Goal: Transaction & Acquisition: Purchase product/service

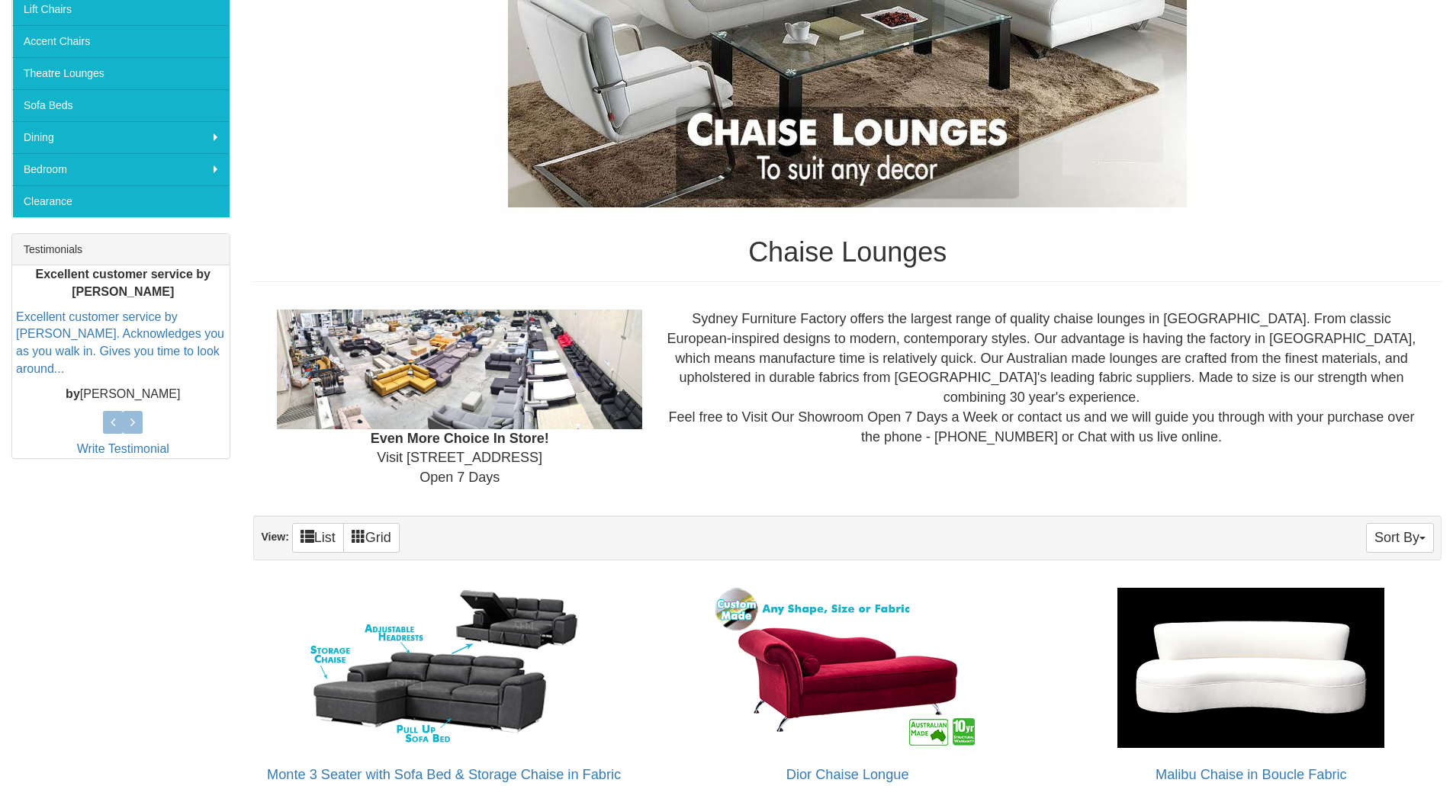
scroll to position [559, 0]
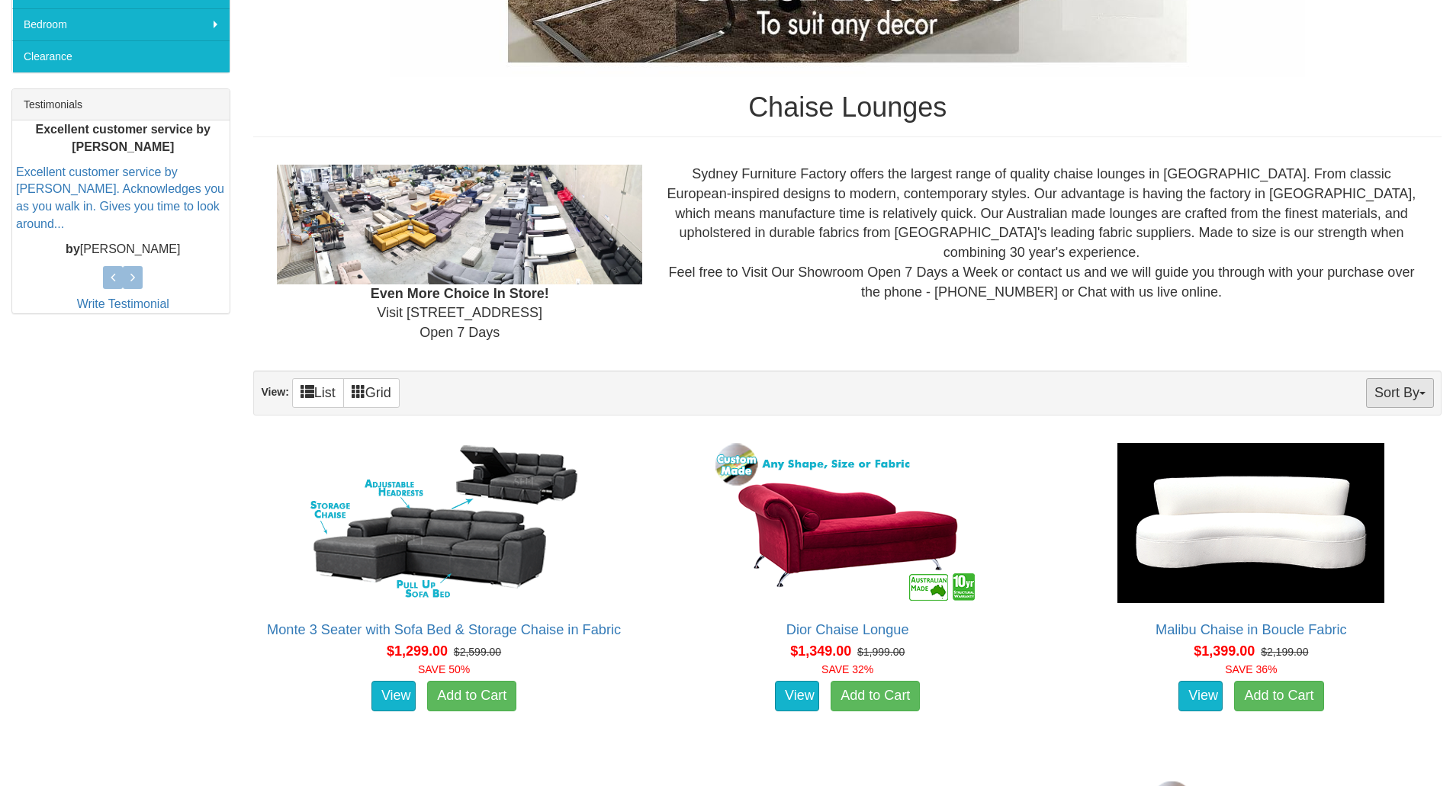
click at [1397, 392] on button "Sort By" at bounding box center [1400, 393] width 68 height 30
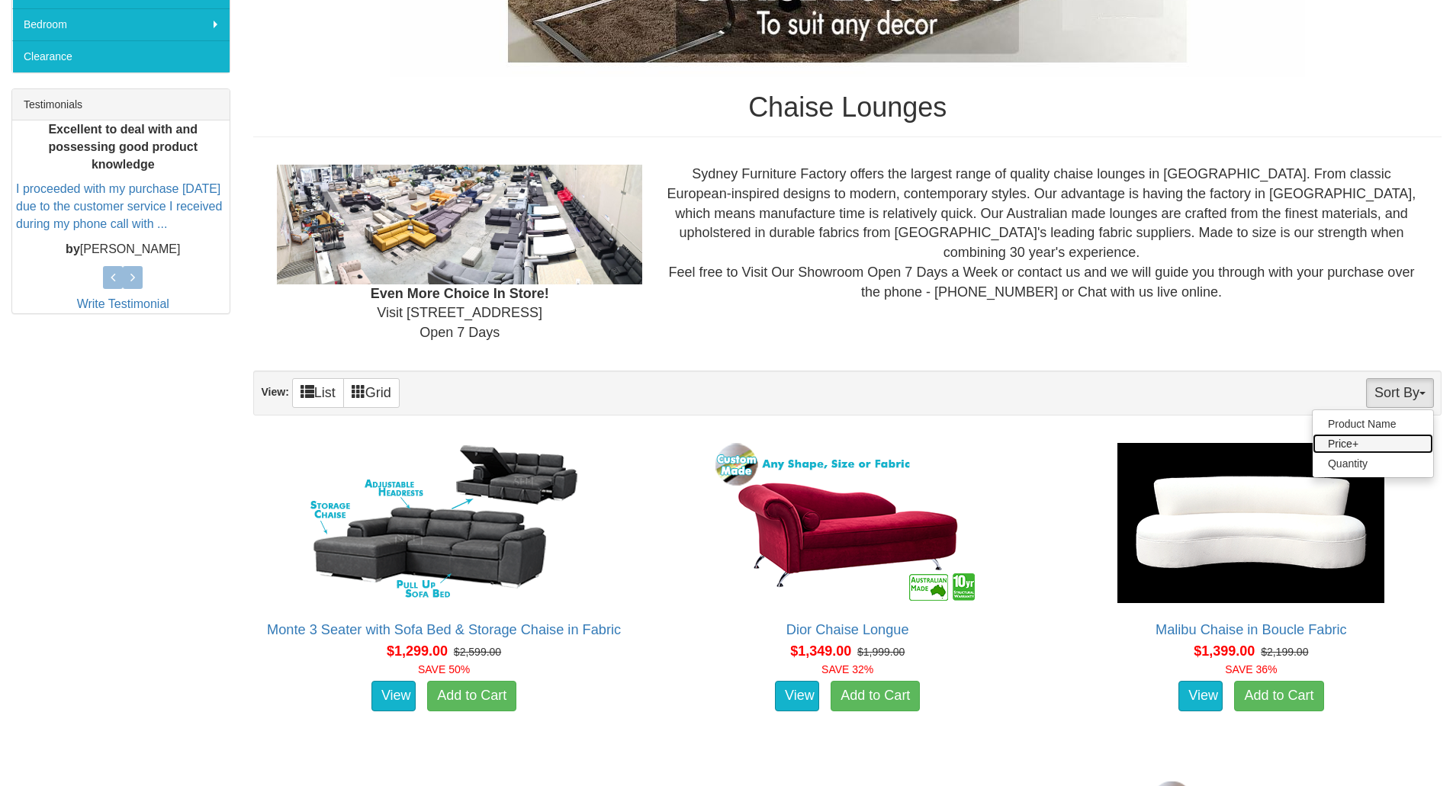
click at [1376, 445] on link "Price+" at bounding box center [1373, 444] width 121 height 20
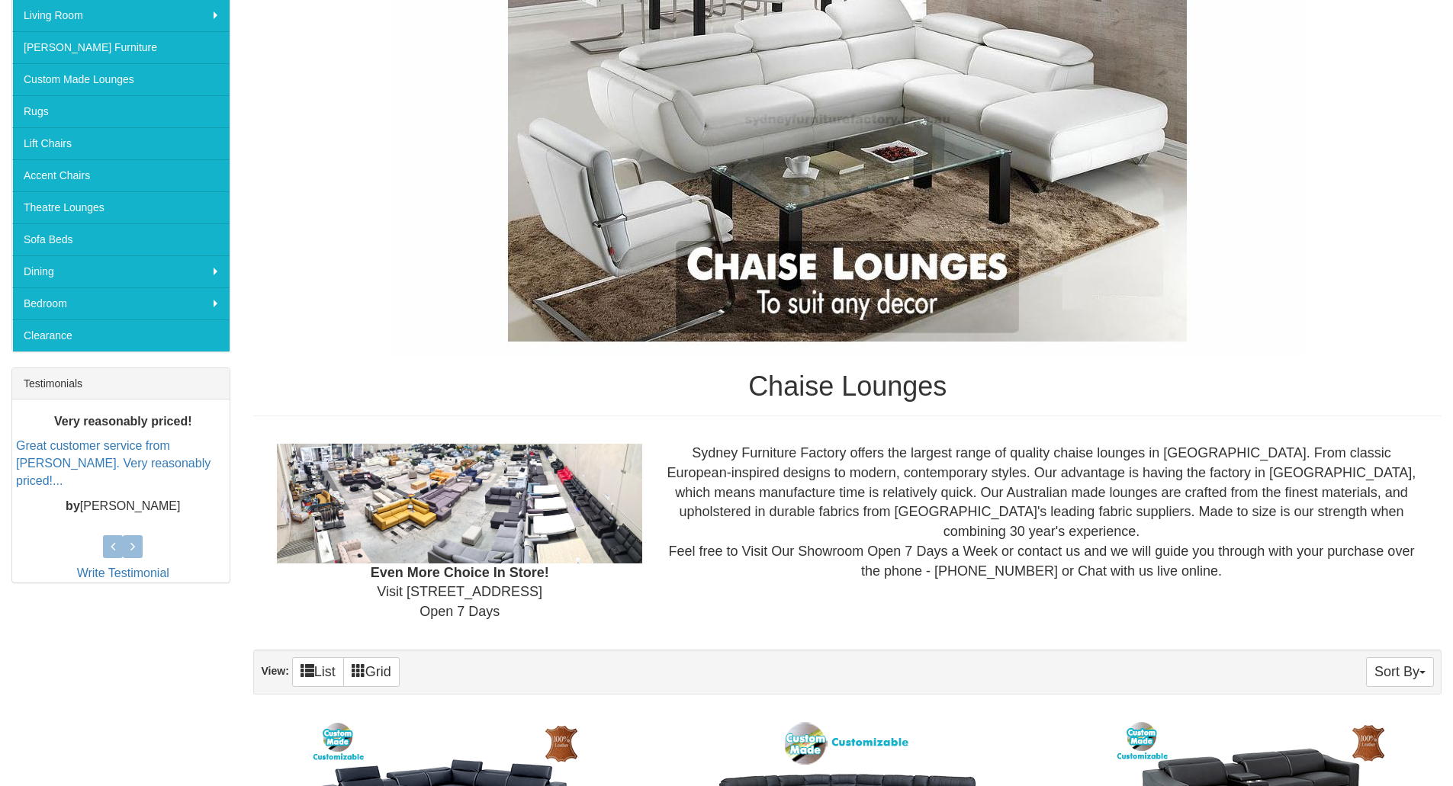
scroll to position [839, 0]
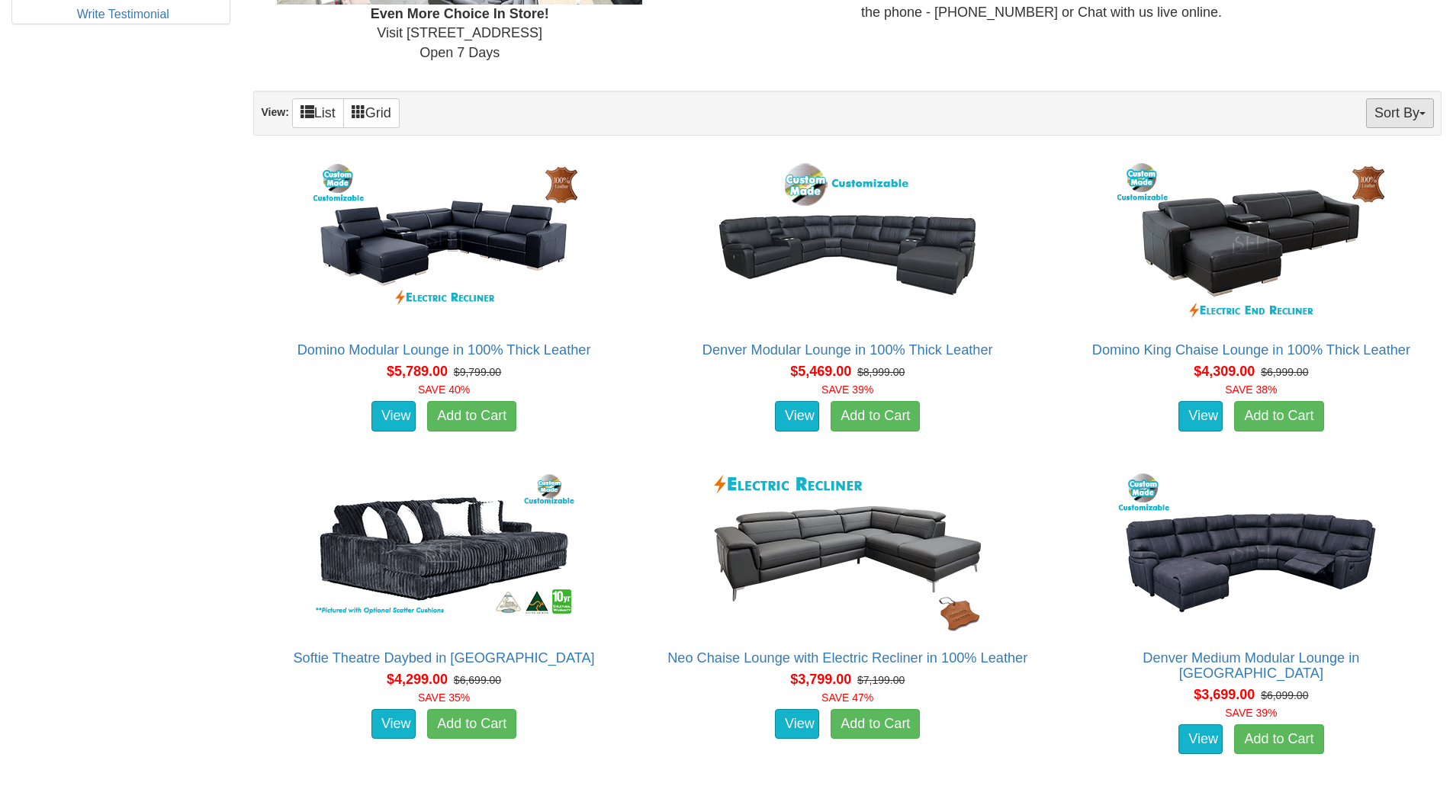
click at [1404, 114] on button "Sort By" at bounding box center [1400, 113] width 68 height 30
click at [1355, 164] on link "Price-" at bounding box center [1373, 164] width 121 height 20
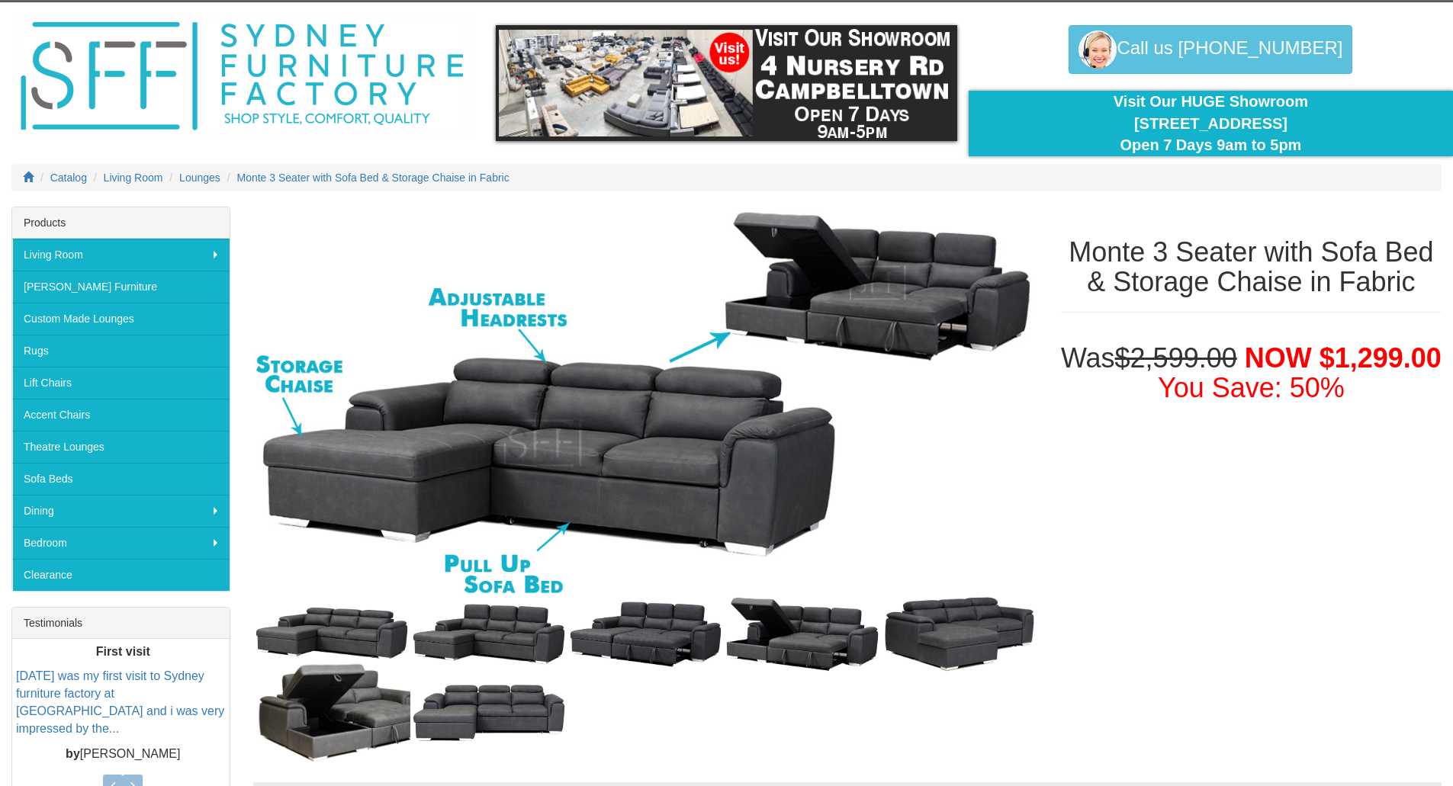
scroll to position [280, 0]
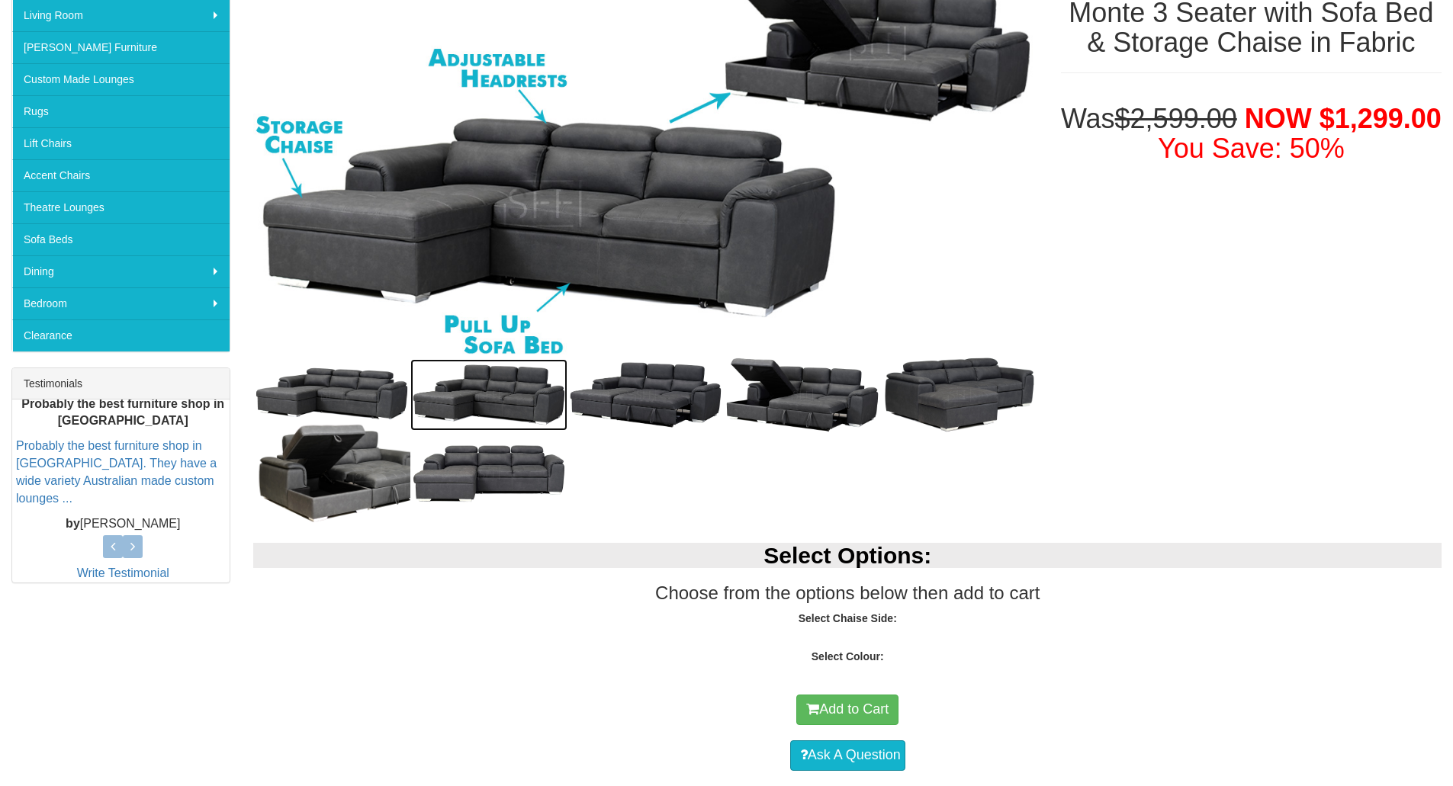
click at [459, 384] on img at bounding box center [488, 395] width 157 height 72
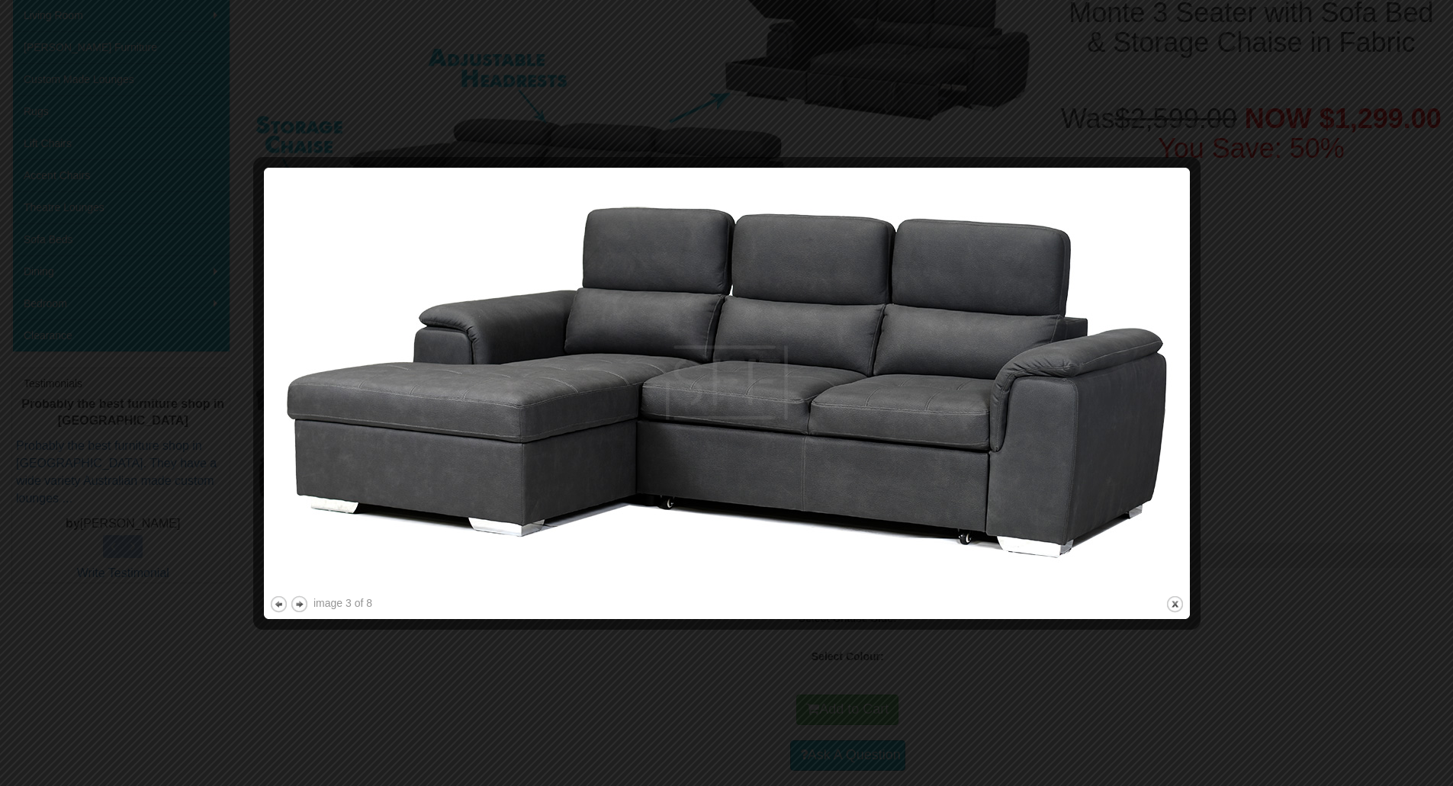
click at [1312, 363] on div at bounding box center [726, 393] width 1453 height 786
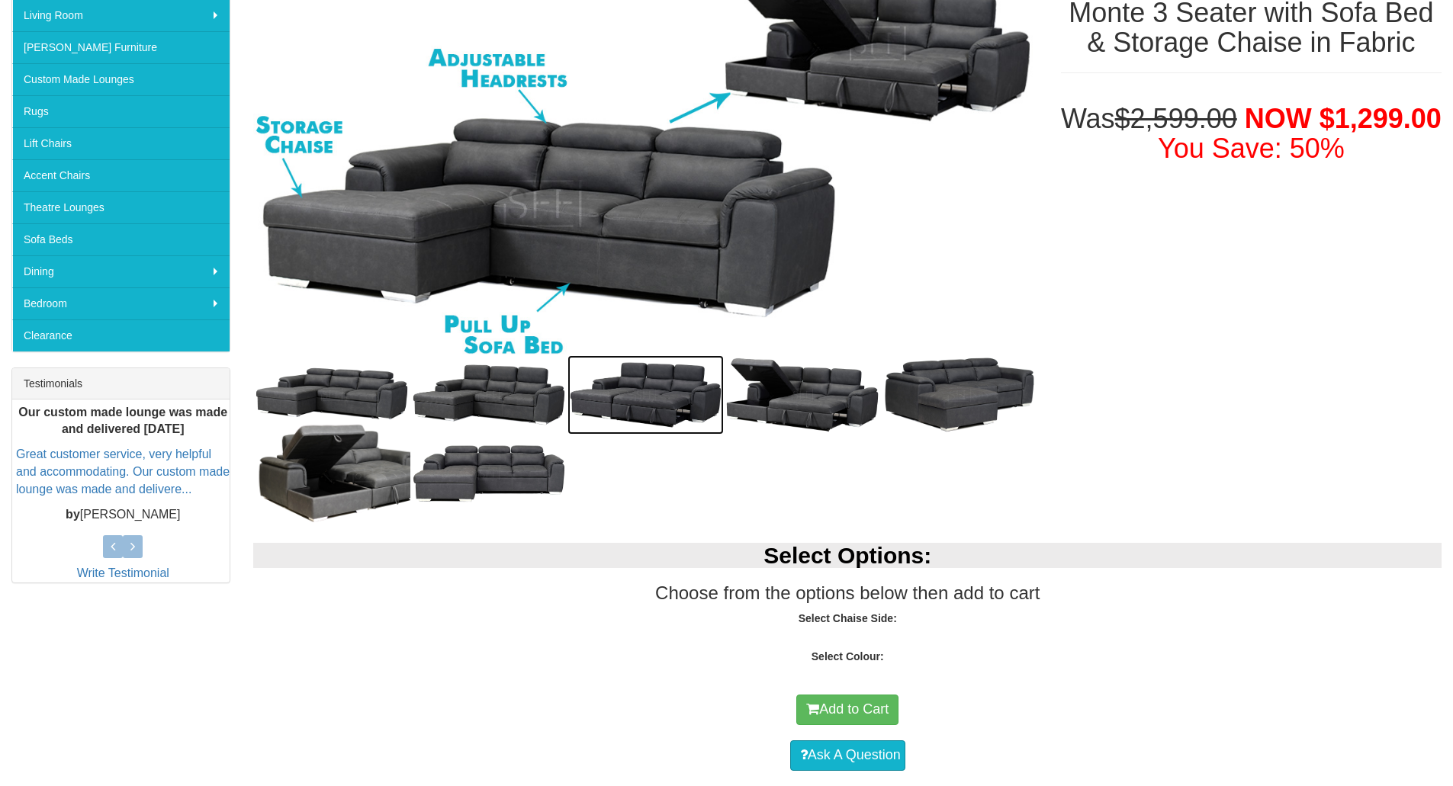
click at [680, 400] on img at bounding box center [646, 394] width 157 height 79
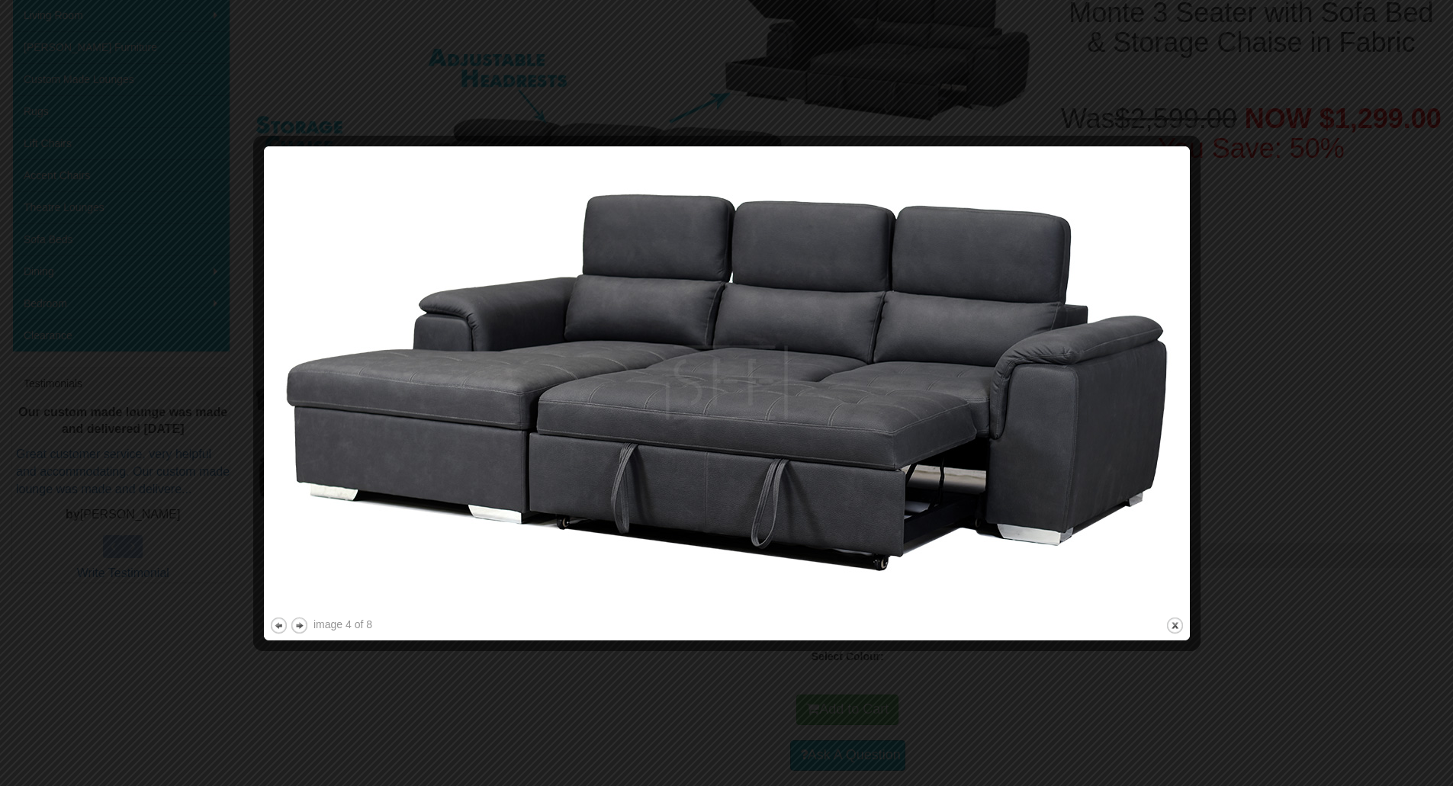
click at [1324, 324] on div at bounding box center [726, 393] width 1453 height 786
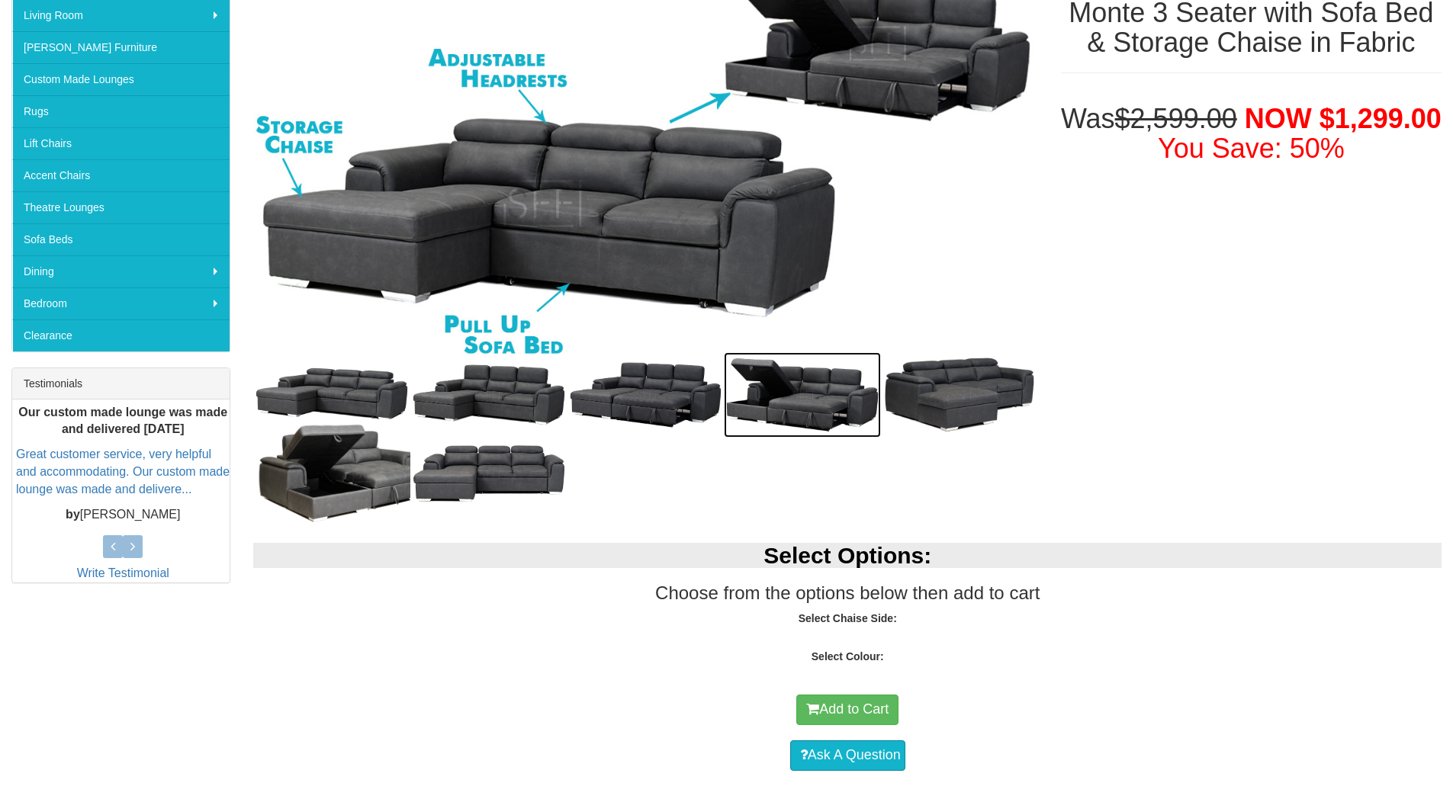
click at [850, 404] on img at bounding box center [802, 394] width 157 height 85
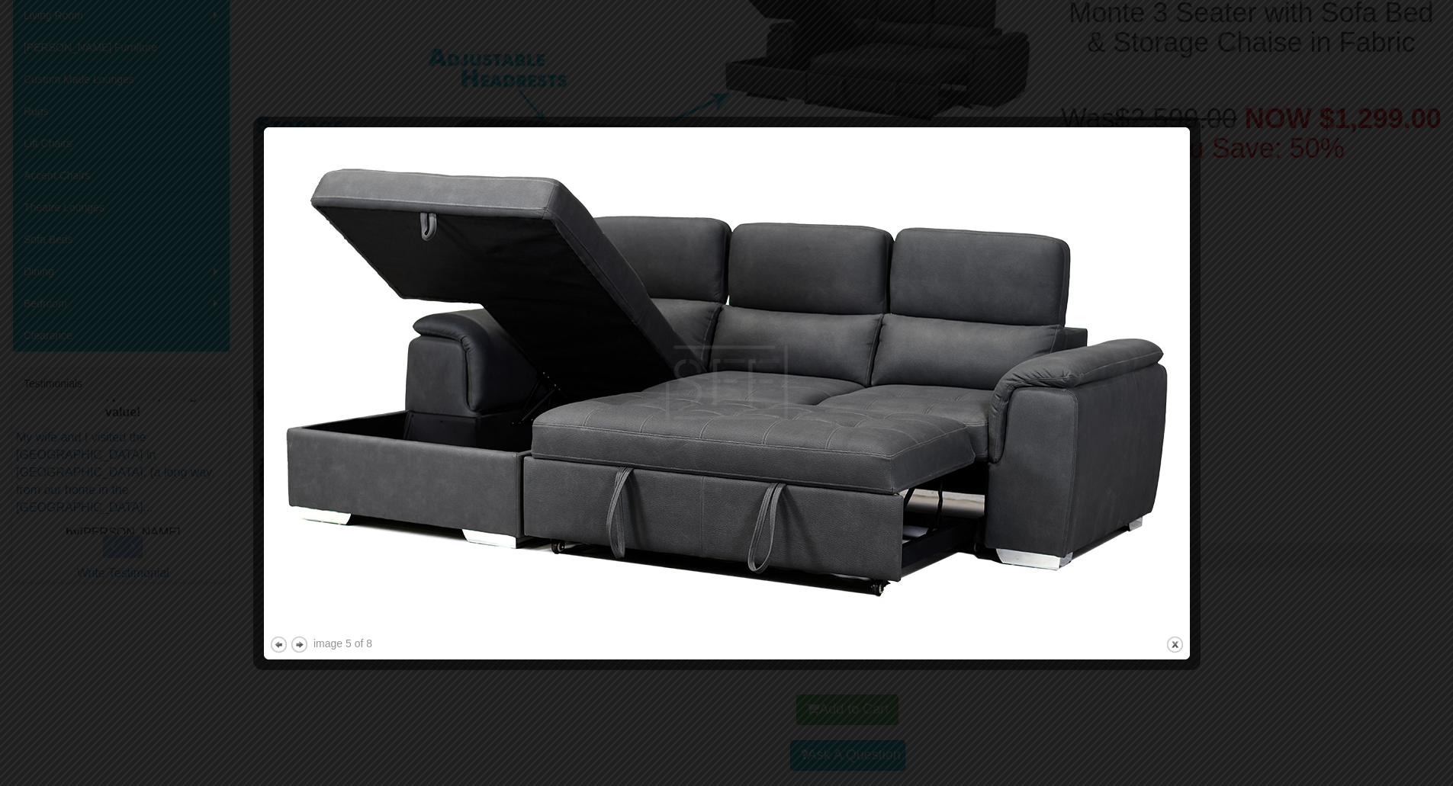
click at [1229, 386] on div at bounding box center [726, 393] width 1453 height 786
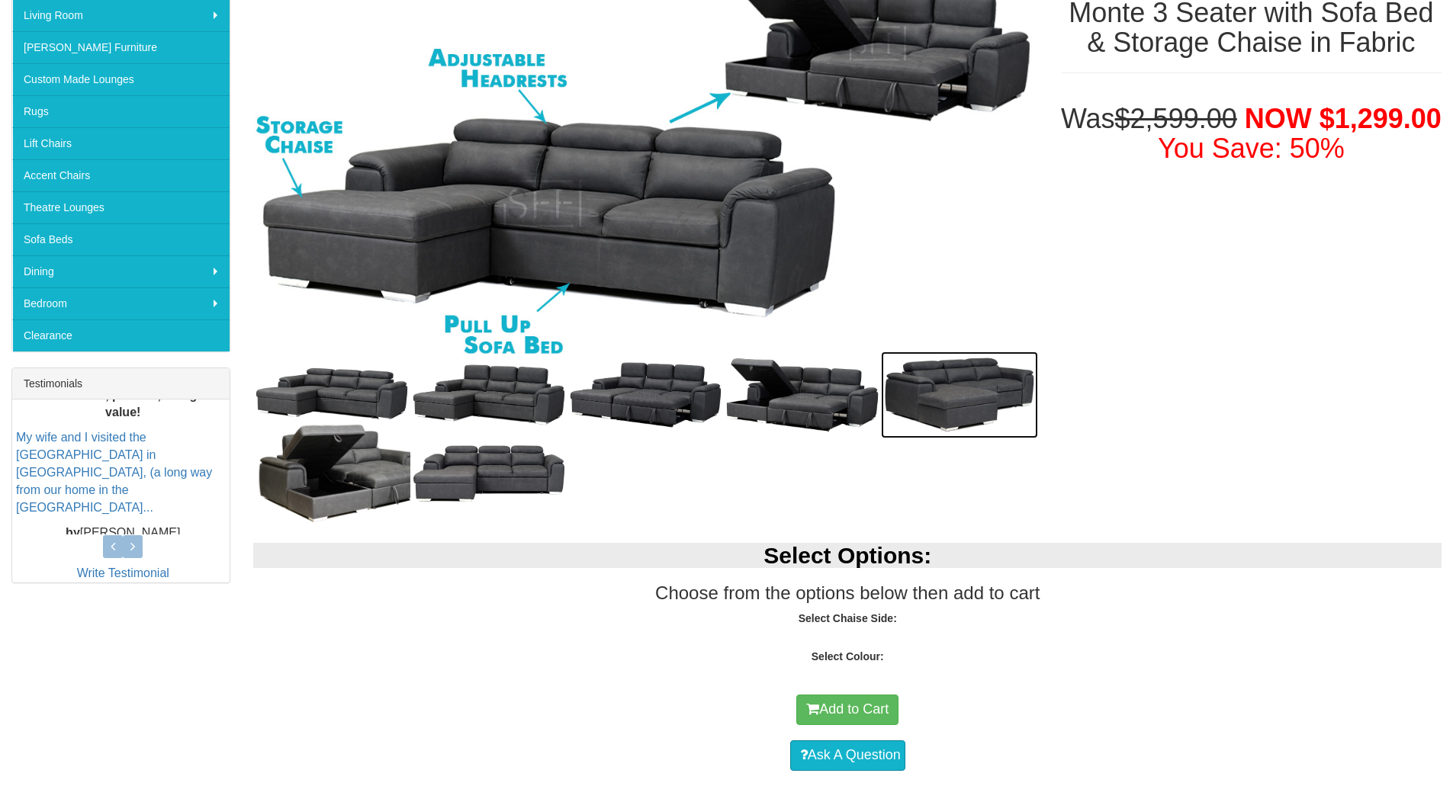
click at [976, 399] on img at bounding box center [959, 395] width 157 height 87
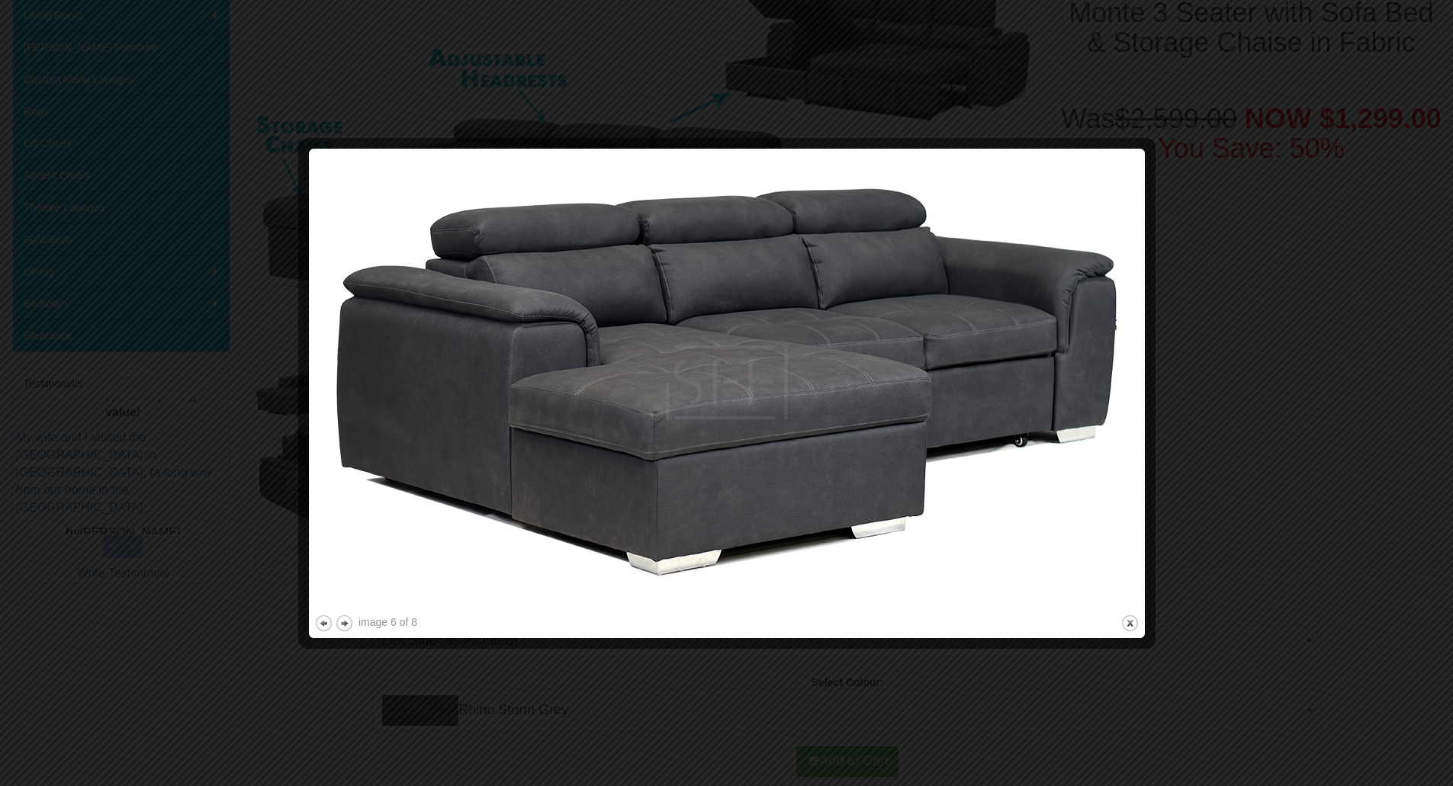
click at [1210, 293] on div at bounding box center [726, 393] width 1453 height 786
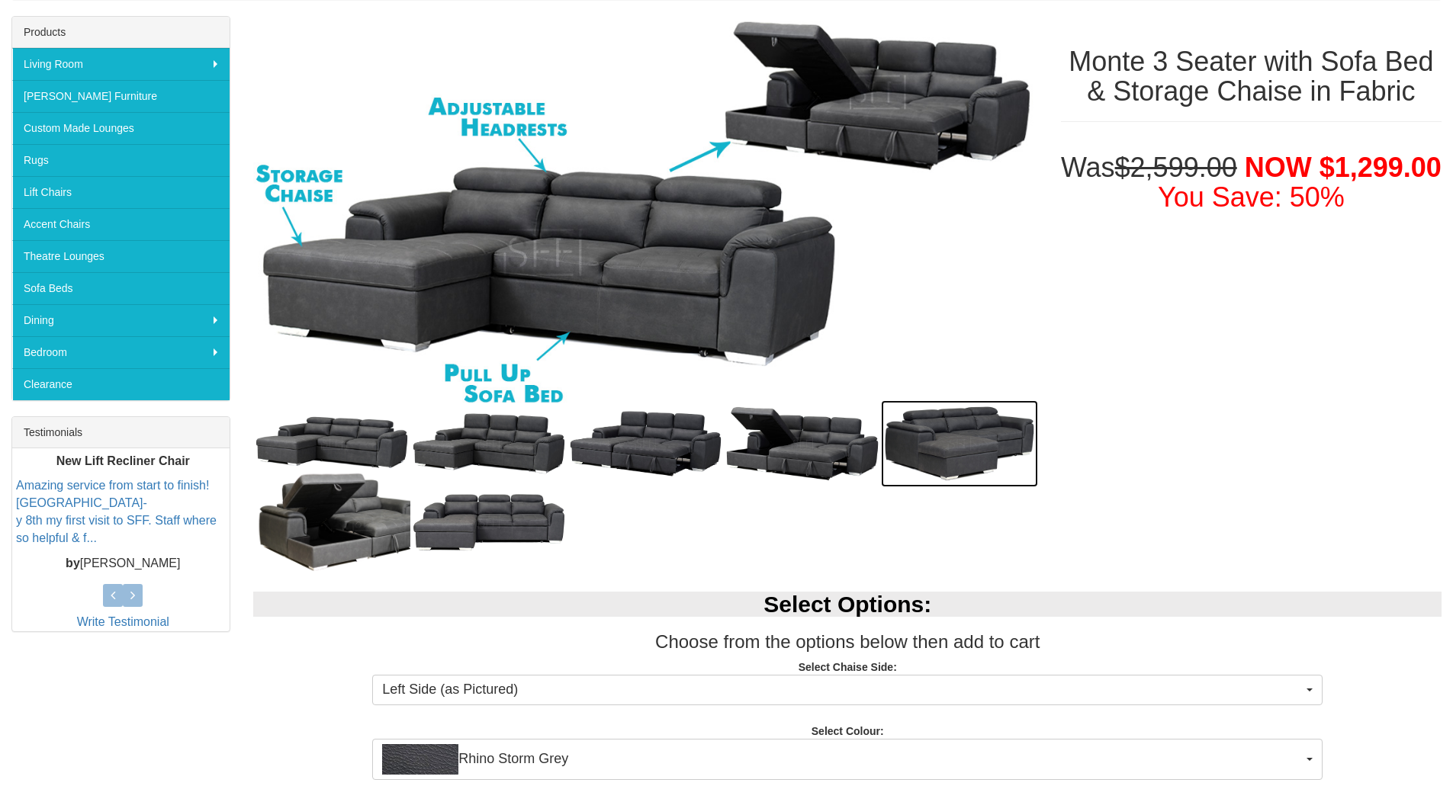
scroll to position [559, 0]
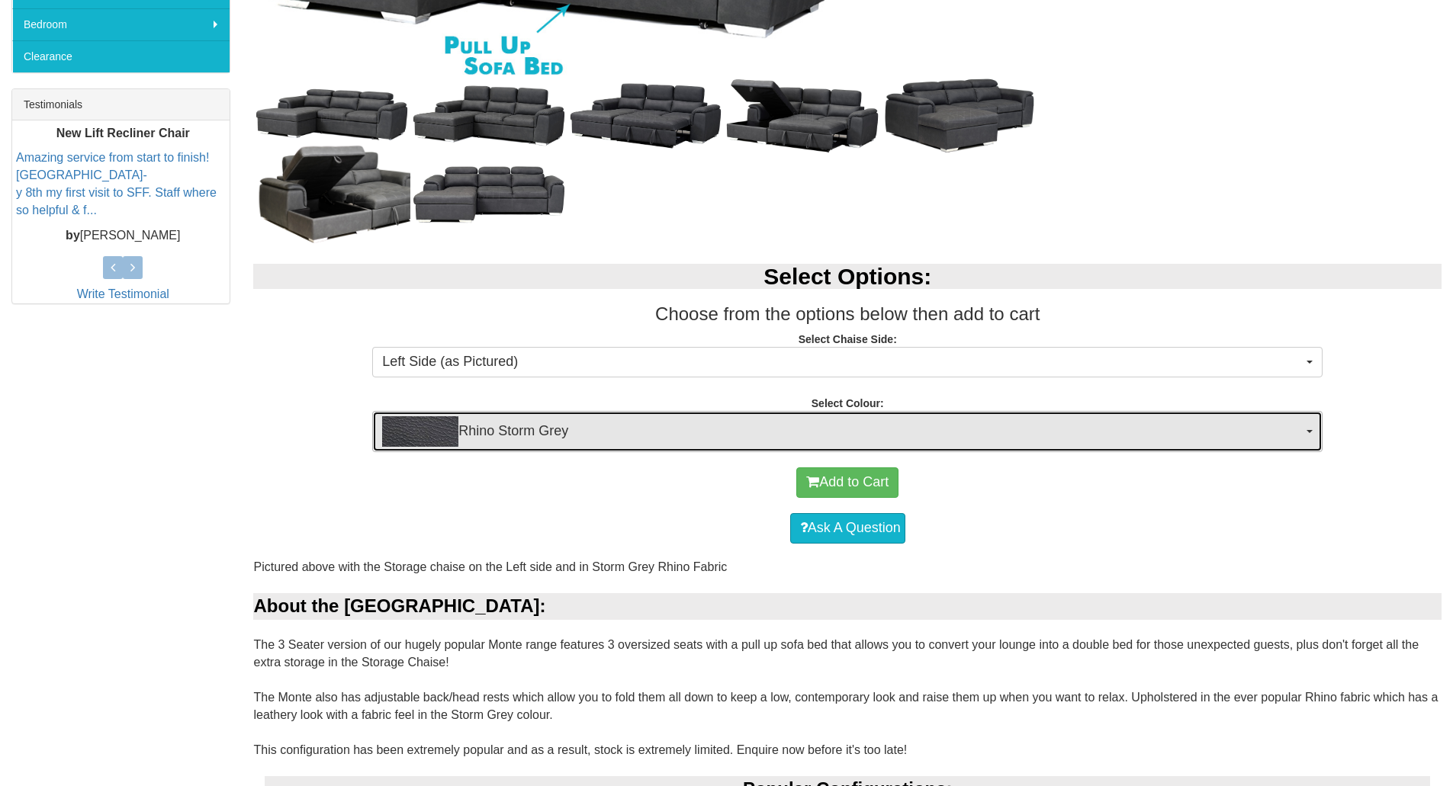
click at [603, 445] on span "Rhino Storm Grey" at bounding box center [842, 431] width 921 height 31
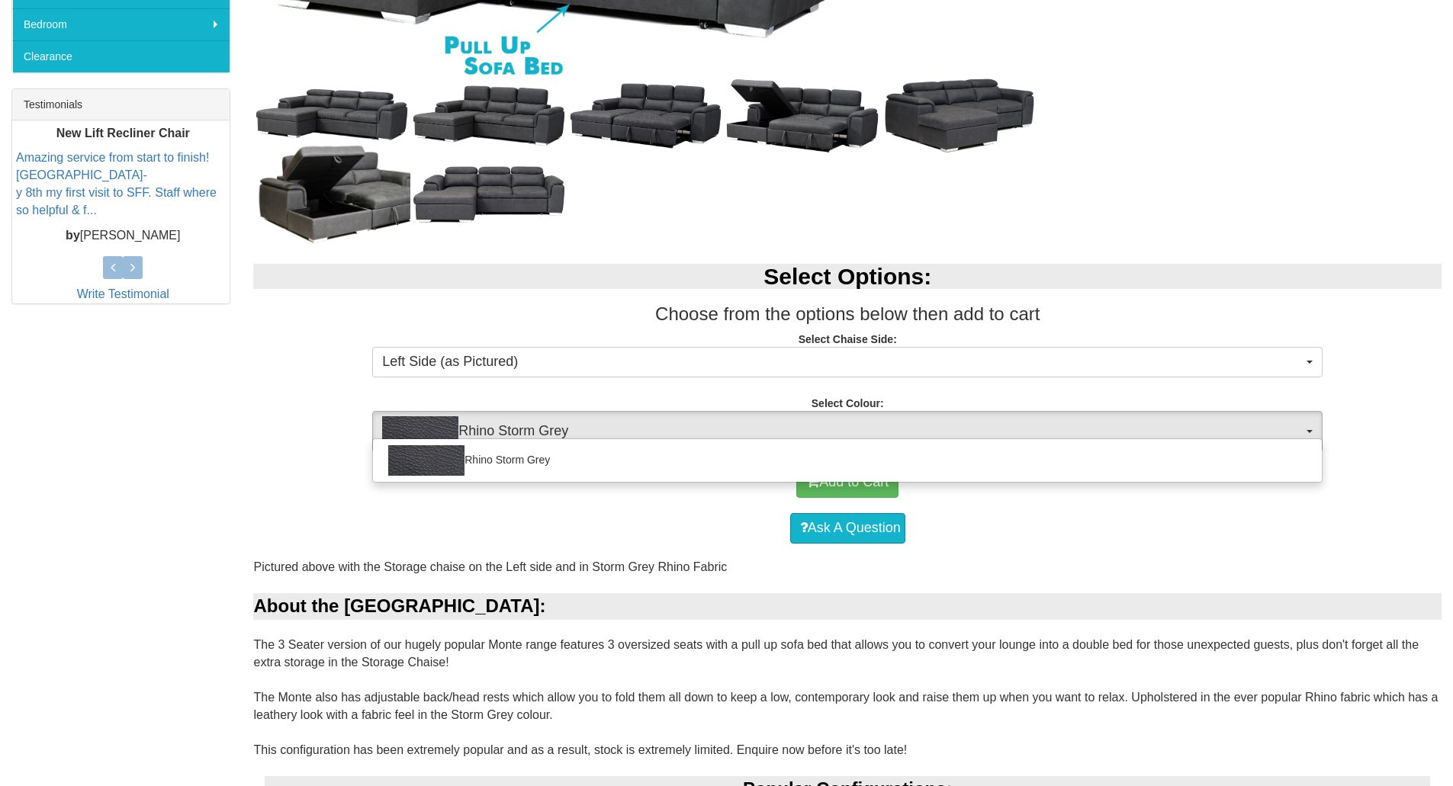
click at [603, 441] on div "Rhino Storm Grey" at bounding box center [847, 461] width 950 height 44
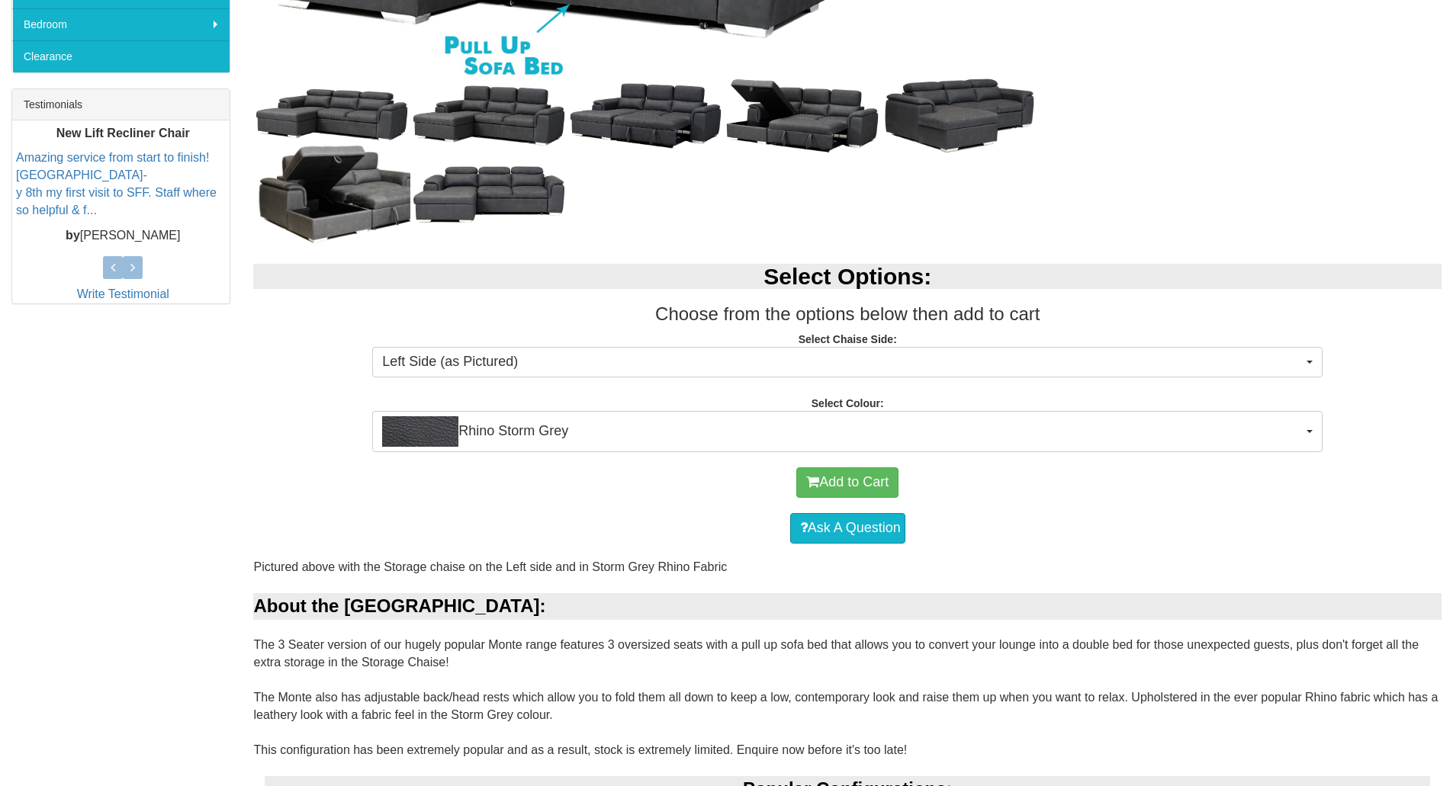
click at [622, 378] on div "Select Options: Choose from the options below then add to cart Select Chaise Si…" at bounding box center [847, 351] width 1211 height 204
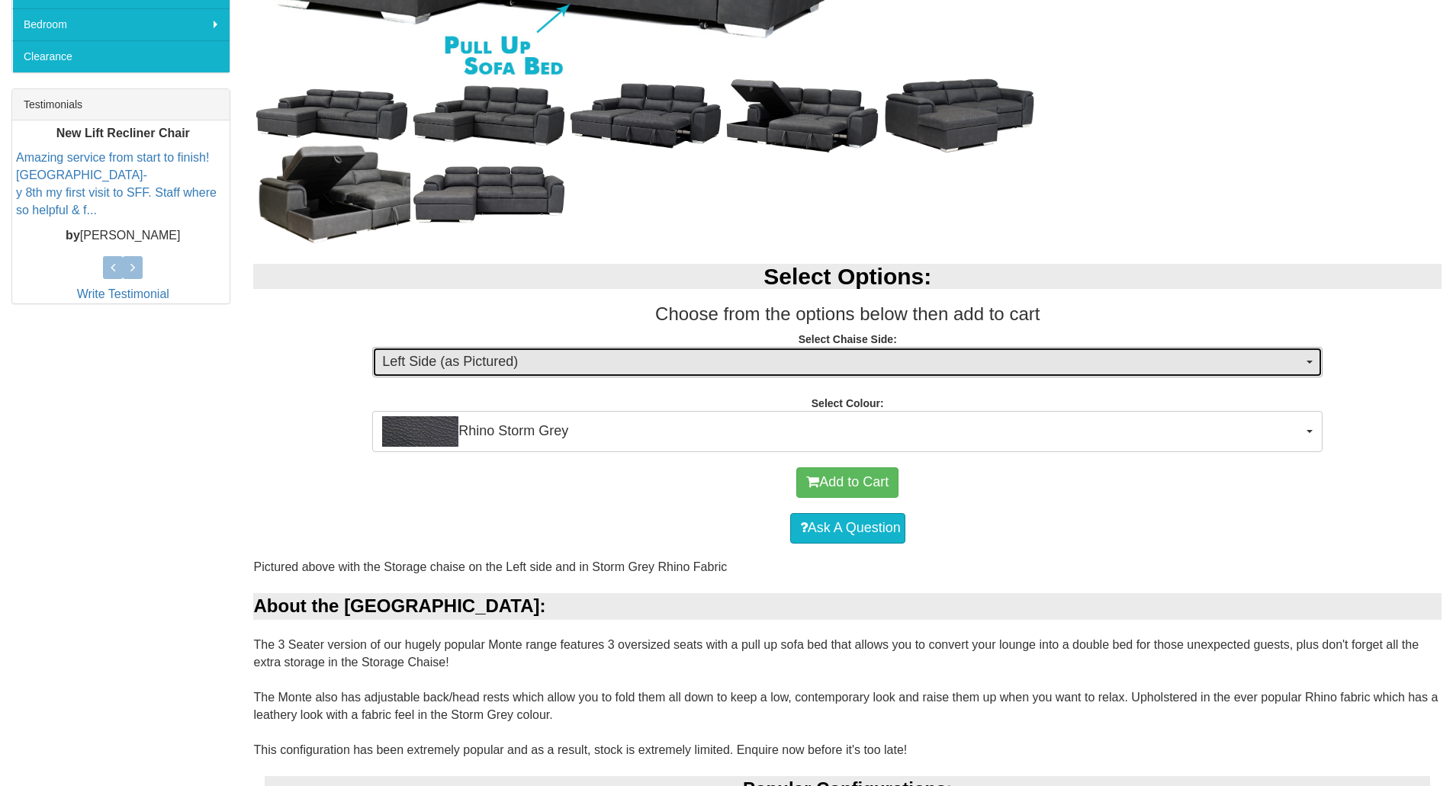
click at [625, 371] on span "Left Side (as Pictured)" at bounding box center [842, 362] width 921 height 20
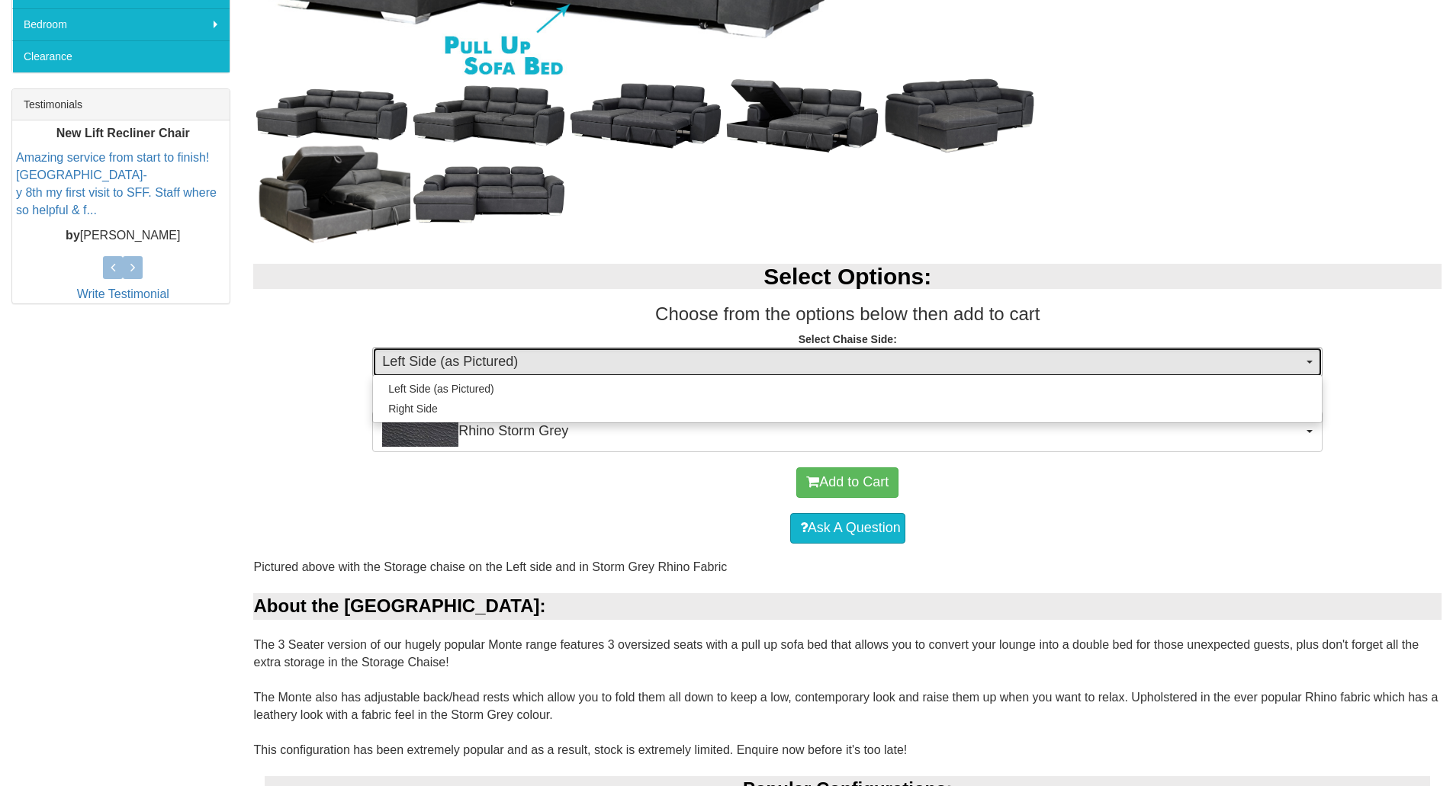
click at [625, 369] on span "Left Side (as Pictured)" at bounding box center [842, 362] width 921 height 20
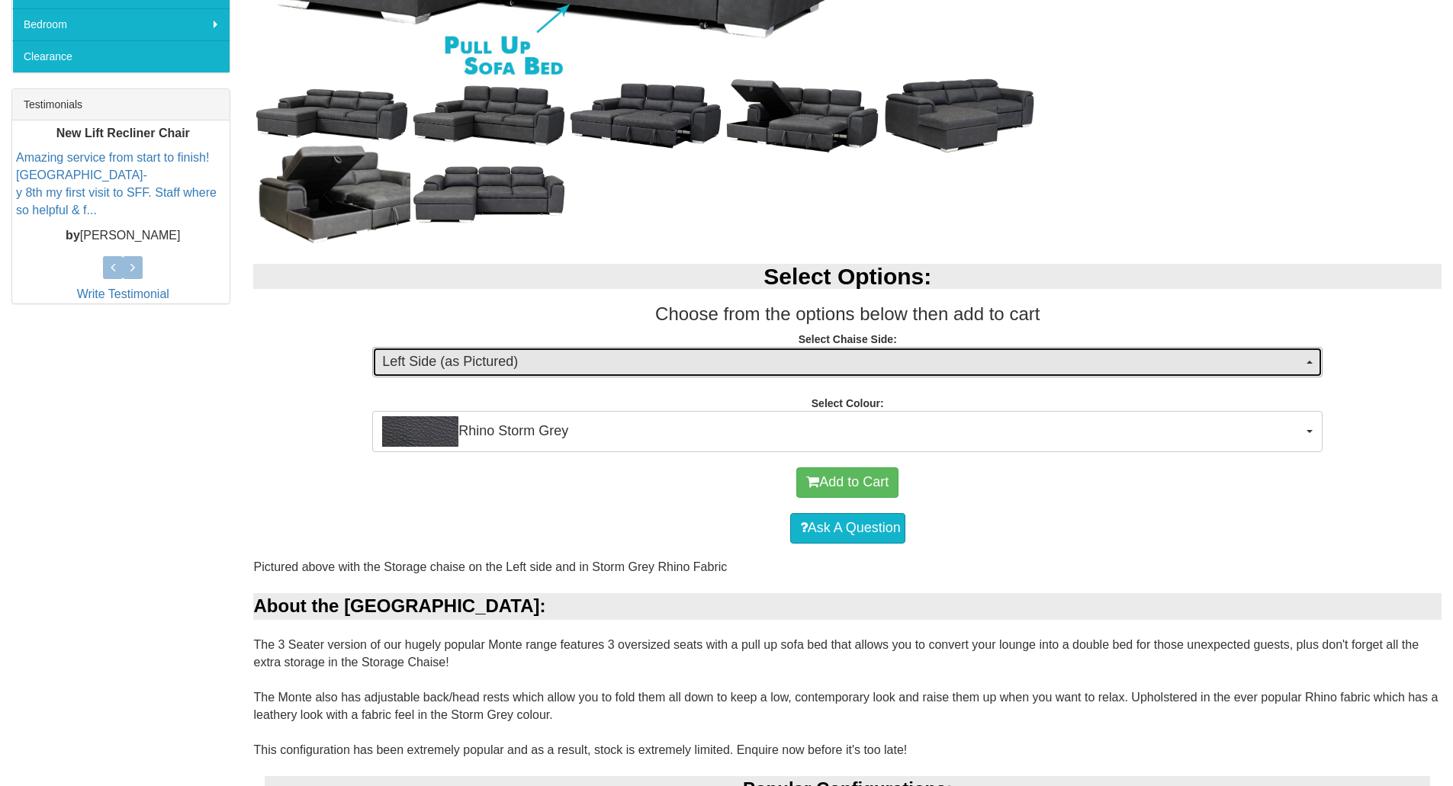
scroll to position [0, 0]
